Goal: Task Accomplishment & Management: Use online tool/utility

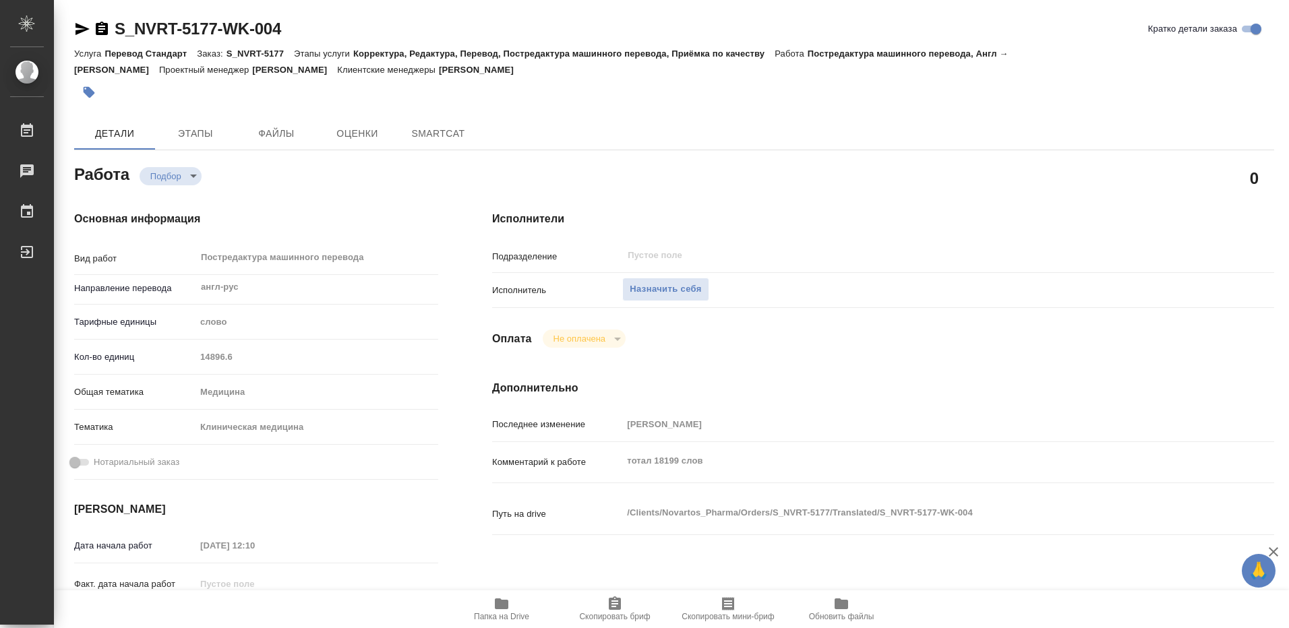
type textarea "x"
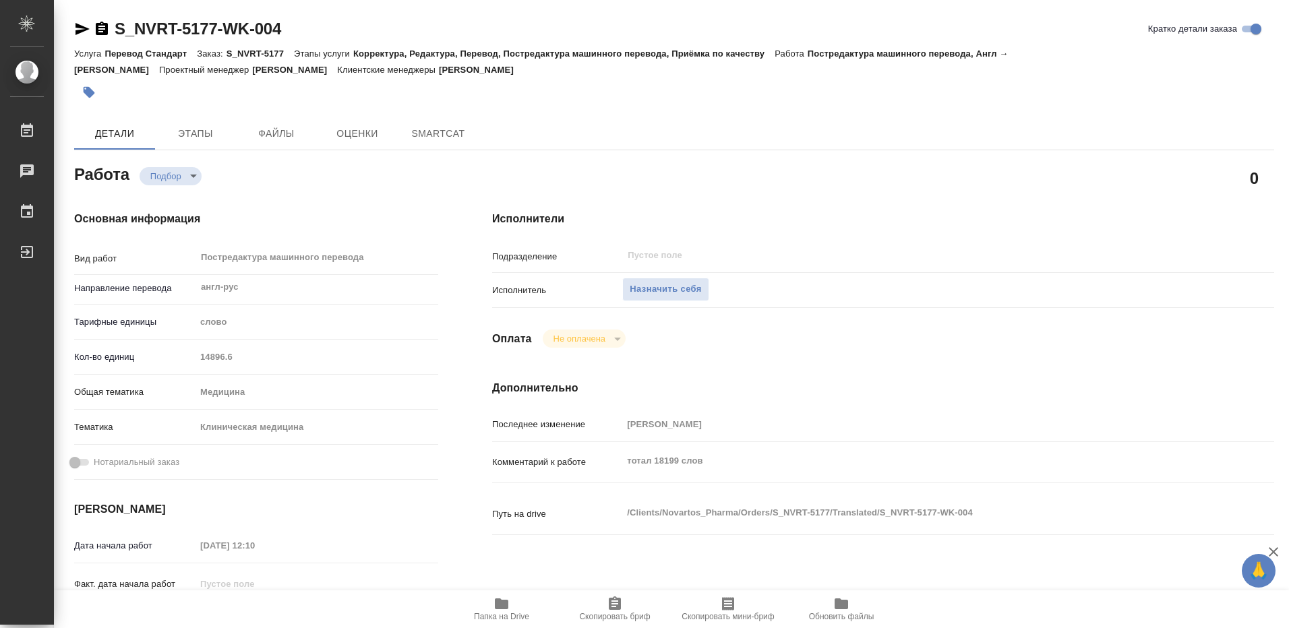
type textarea "x"
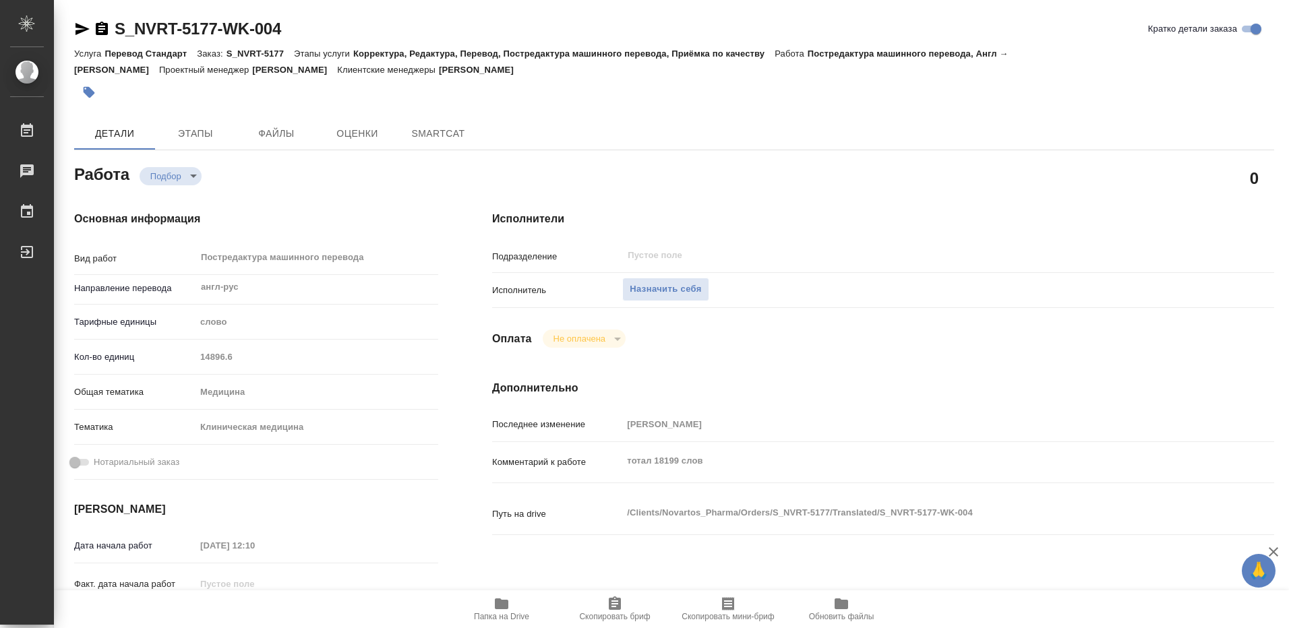
type textarea "x"
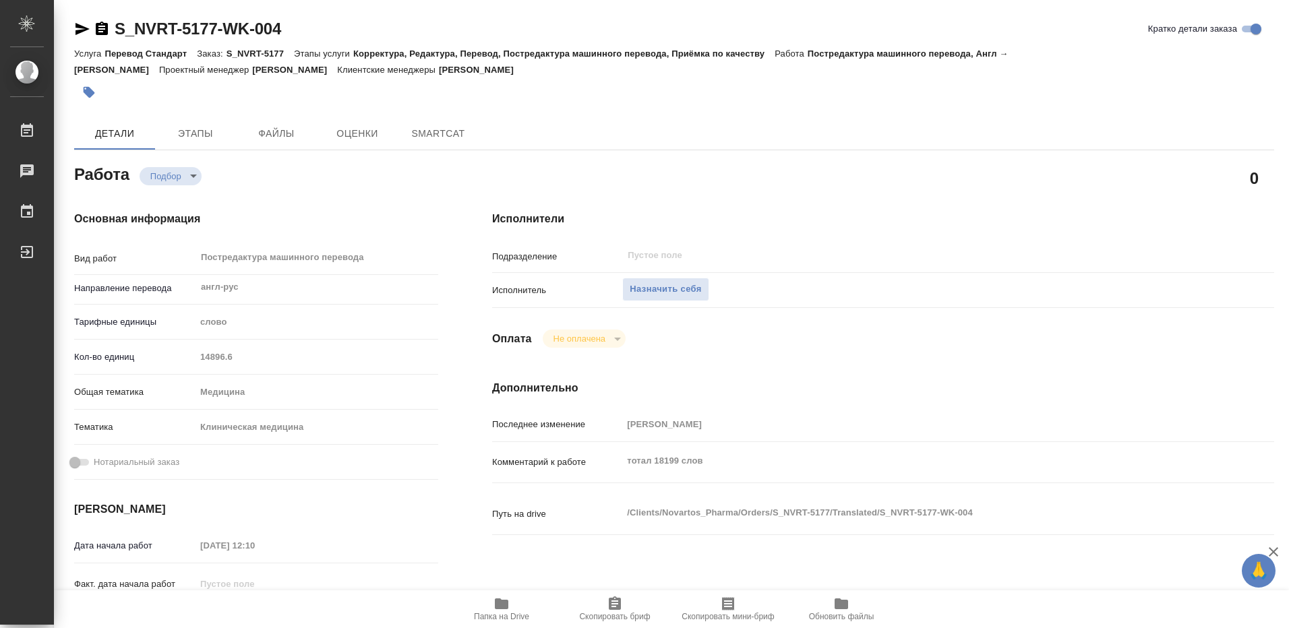
type textarea "x"
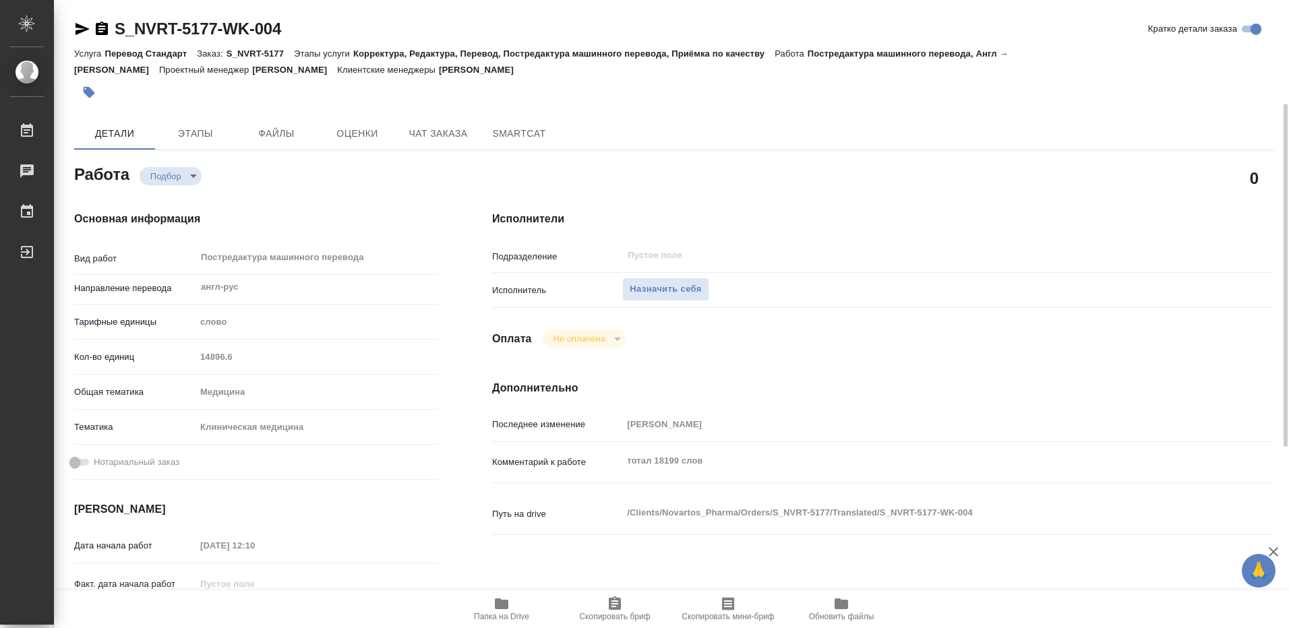
scroll to position [135, 0]
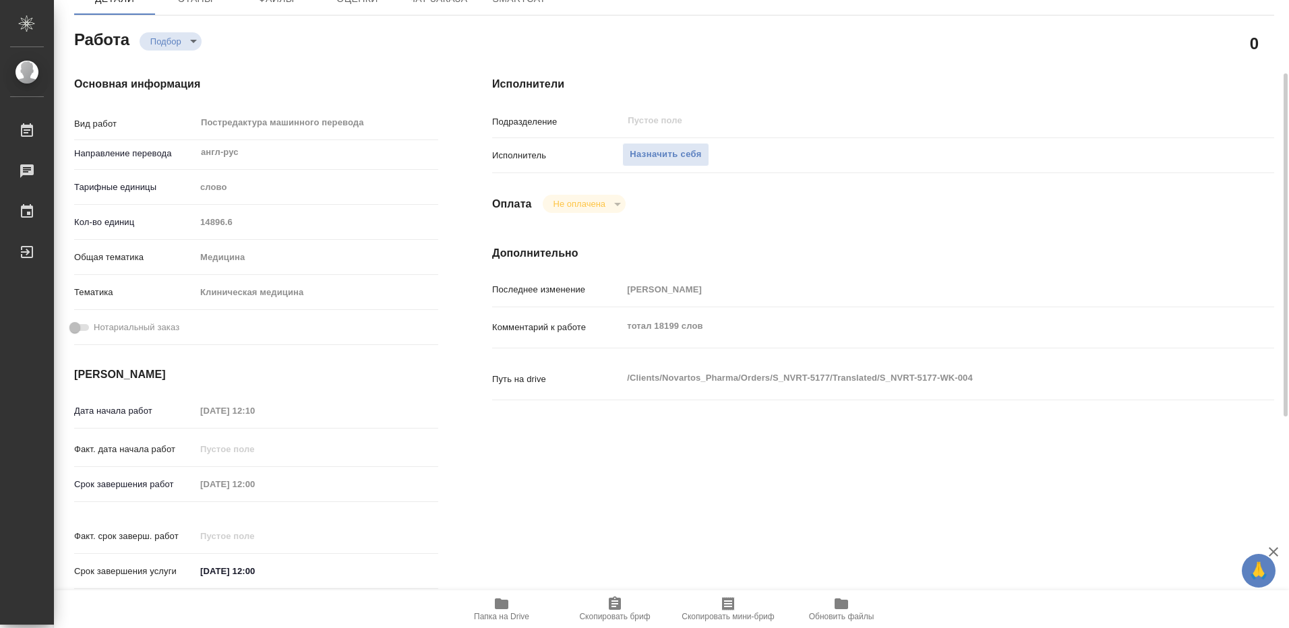
type textarea "x"
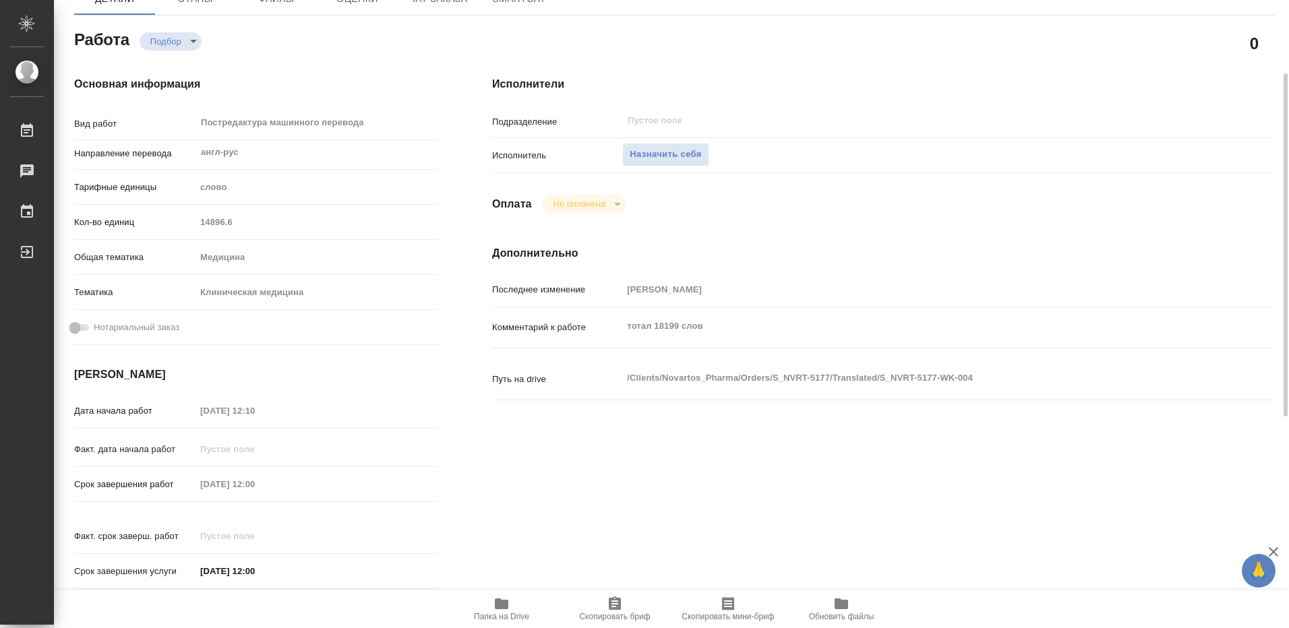
type textarea "x"
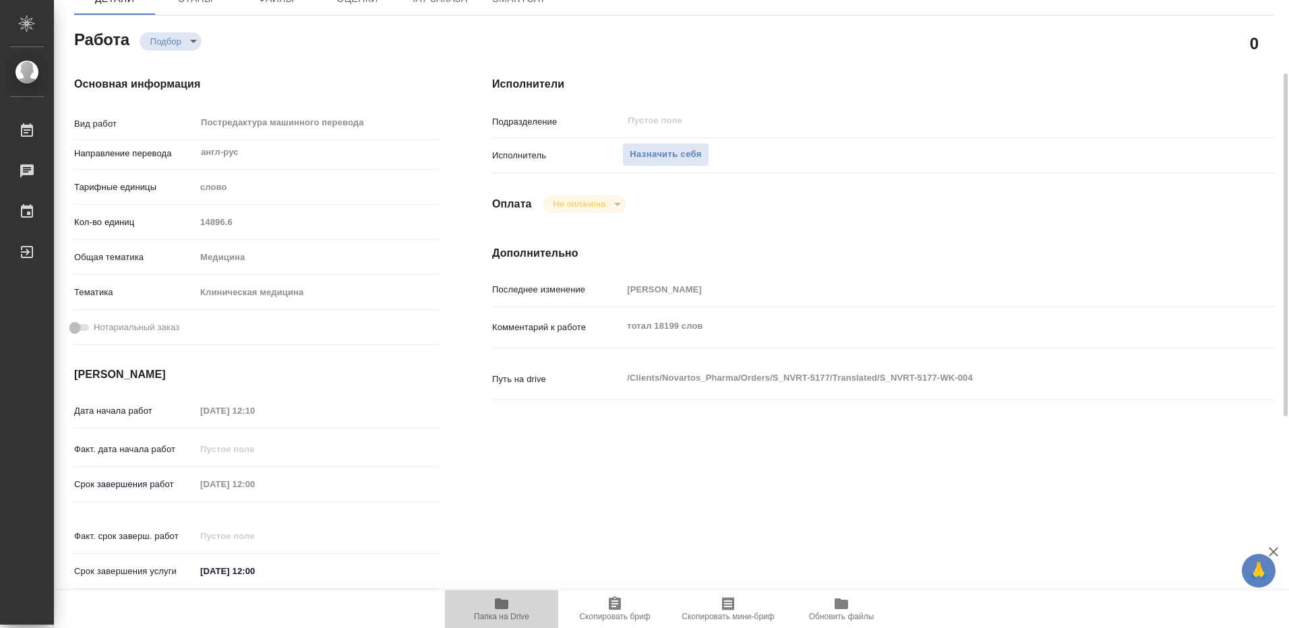
click at [497, 606] on icon "button" at bounding box center [501, 604] width 13 height 11
click at [660, 155] on span "Назначить себя" at bounding box center [665, 155] width 71 height 16
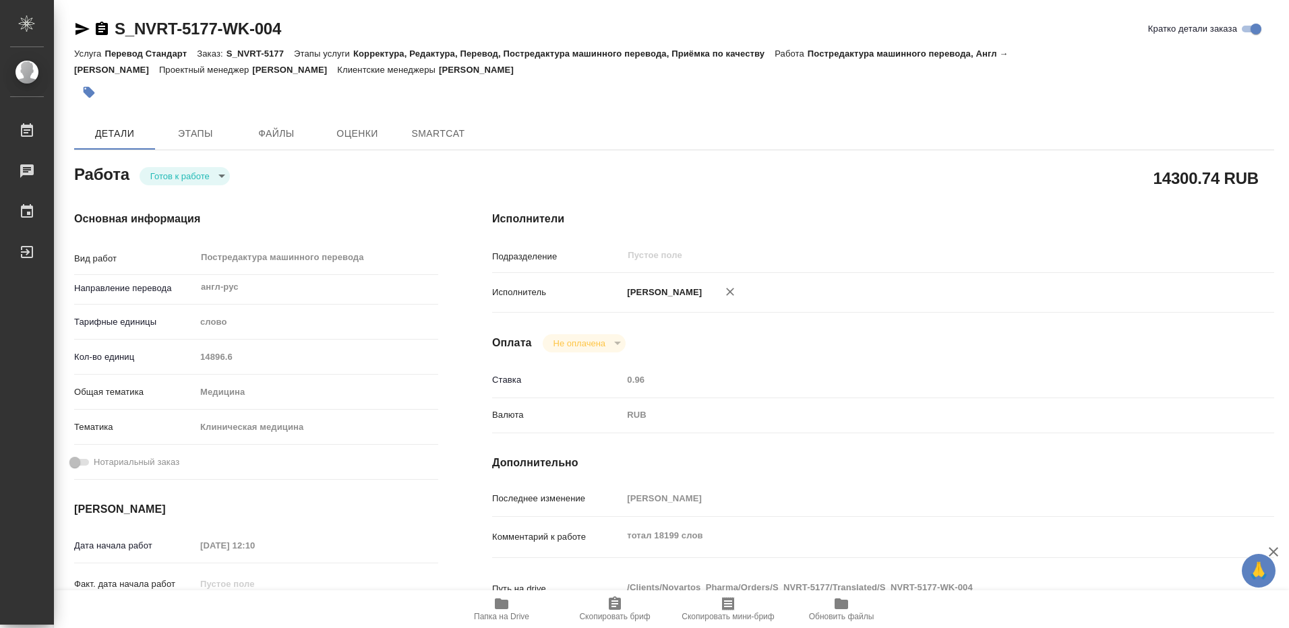
type textarea "x"
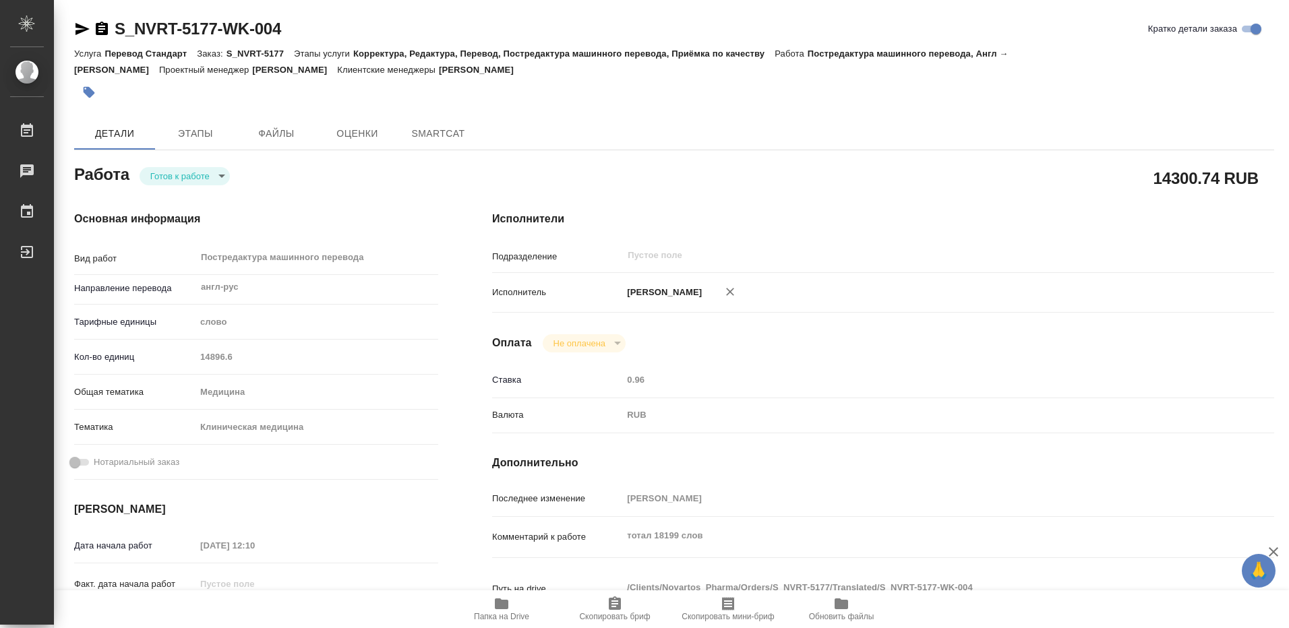
type textarea "x"
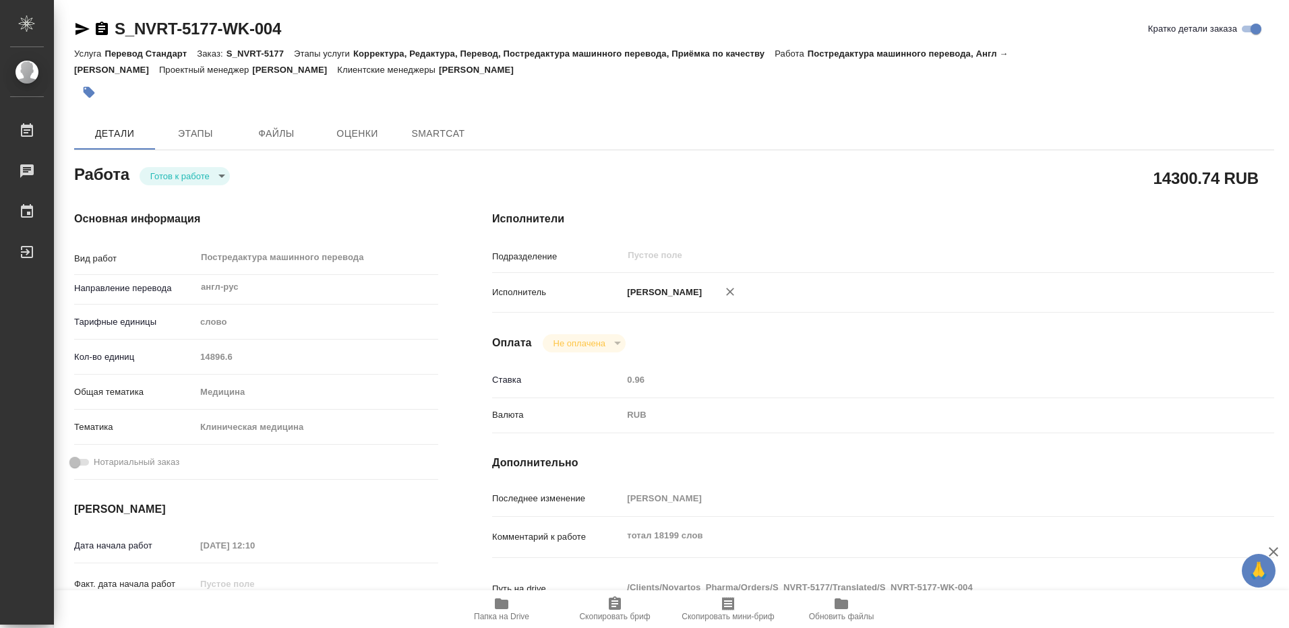
type textarea "x"
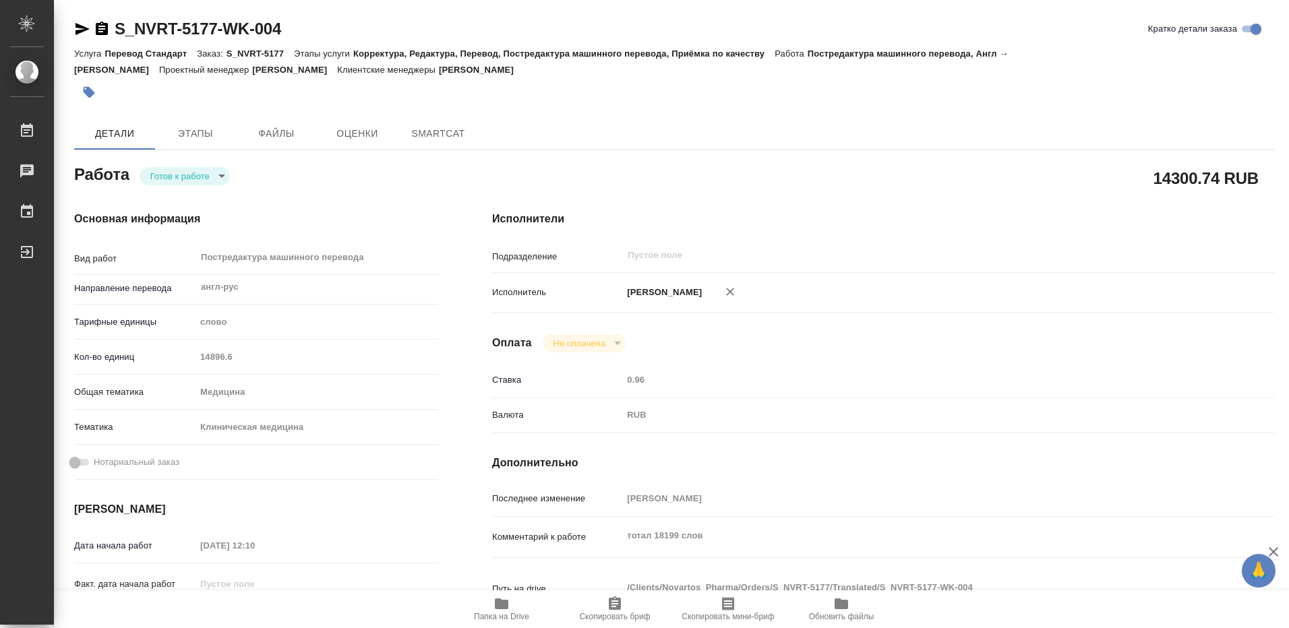
type textarea "x"
